Goal: Communication & Community: Answer question/provide support

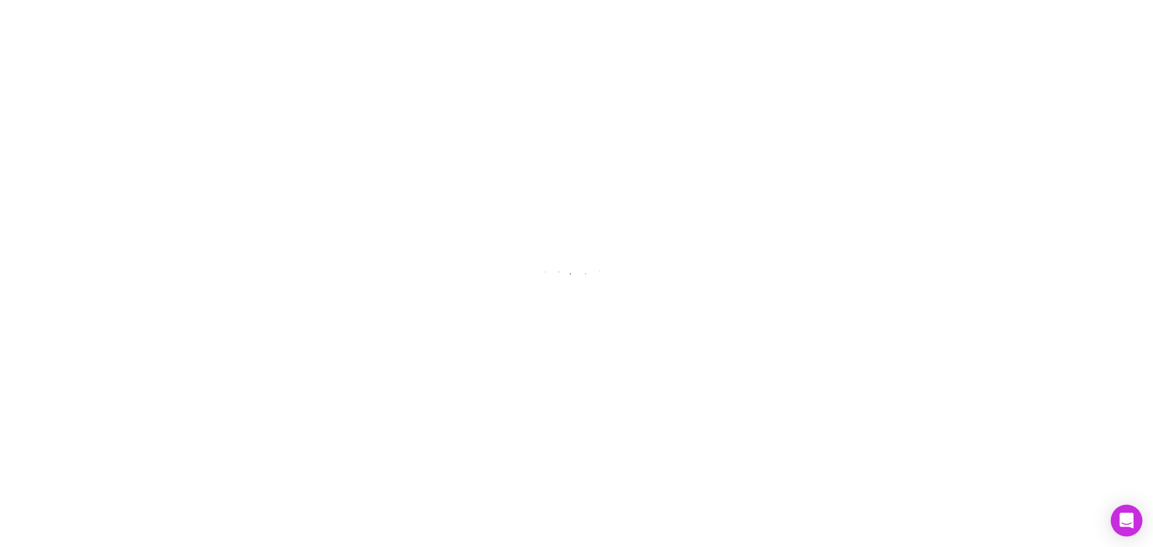
click at [1131, 526] on icon "Open Intercom Messenger" at bounding box center [1126, 521] width 14 height 16
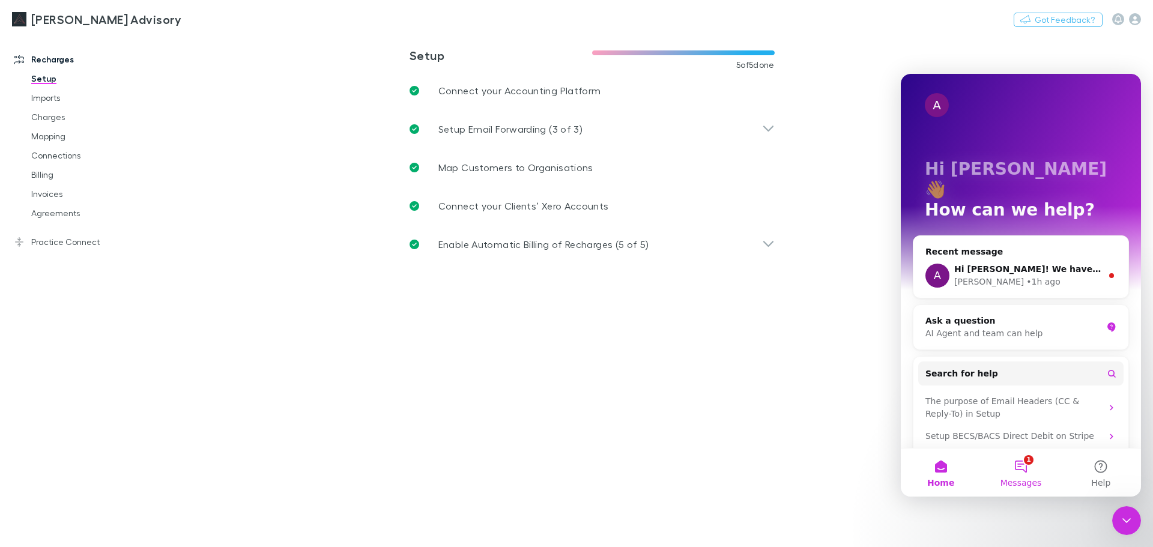
click at [1028, 473] on button "1 Messages" at bounding box center [1021, 473] width 80 height 48
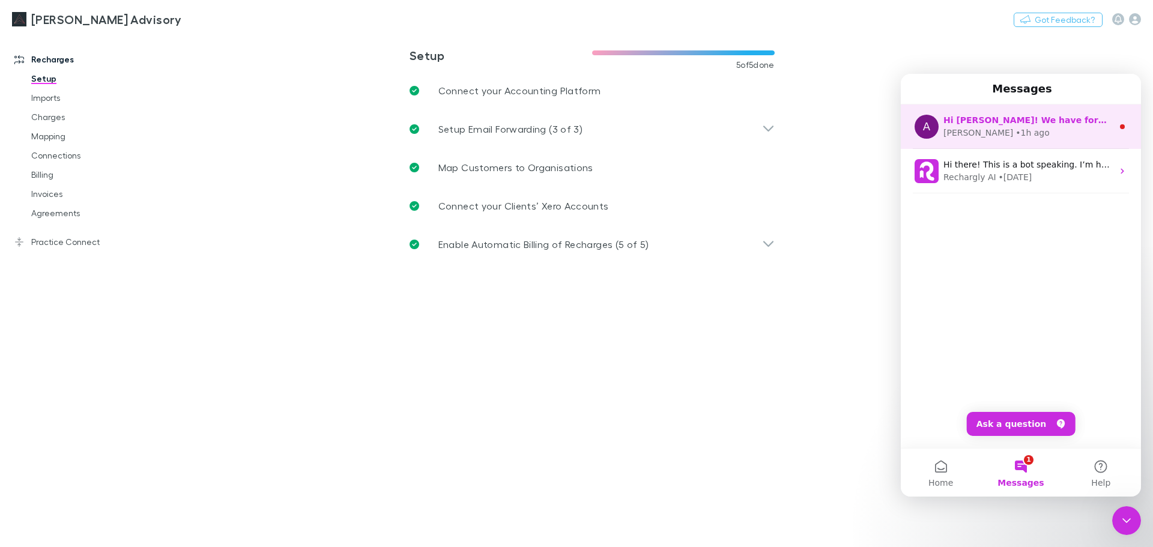
click at [1042, 127] on div "[PERSON_NAME] • 1h ago" at bounding box center [1027, 133] width 169 height 13
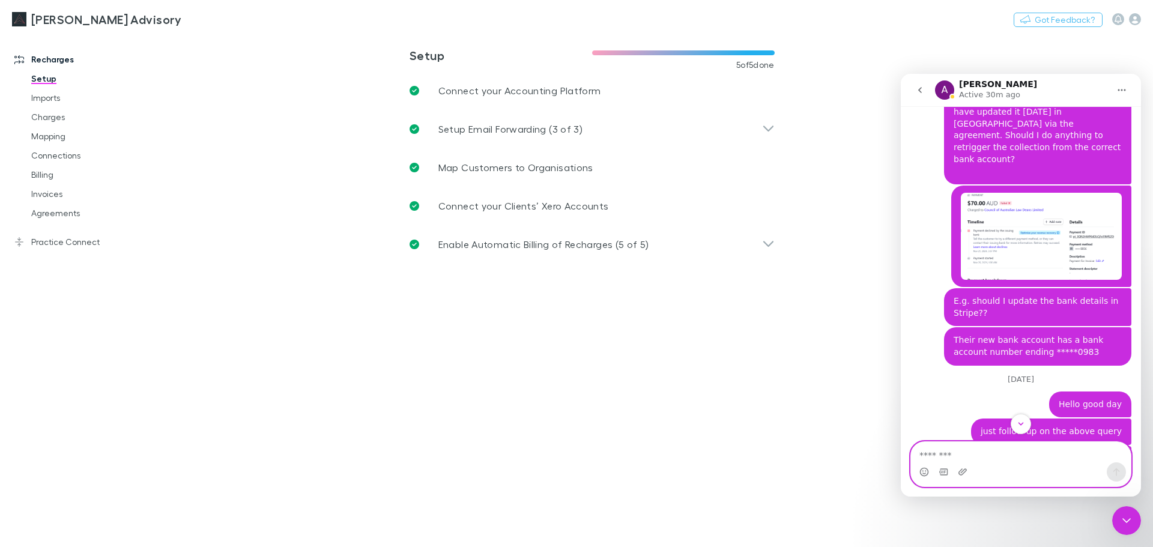
scroll to position [915, 0]
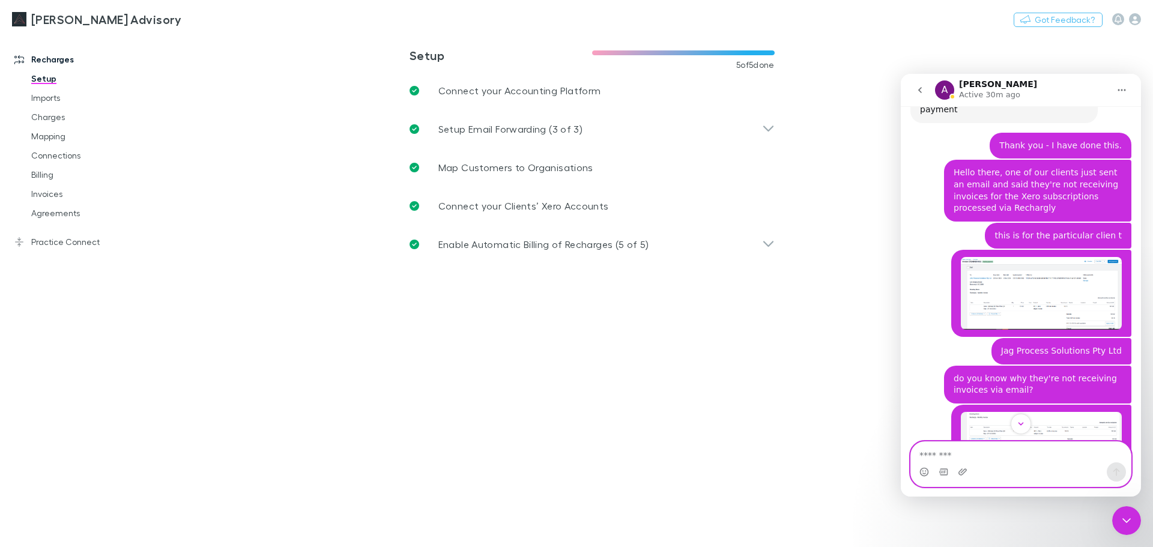
click at [1001, 452] on textarea "Message…" at bounding box center [1021, 452] width 220 height 20
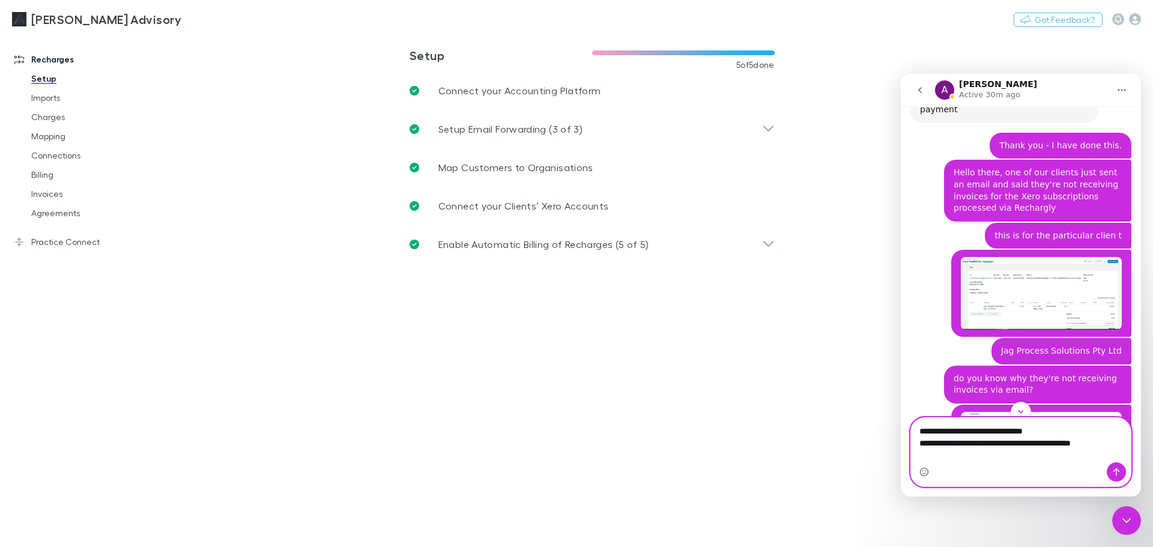
type textarea "**********"
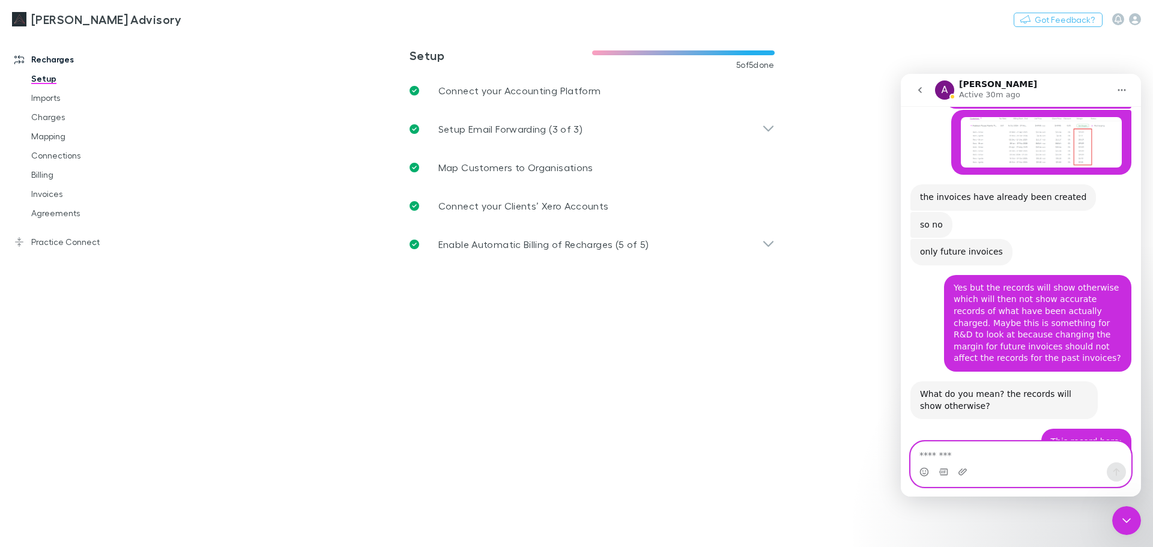
scroll to position [13827, 0]
